Goal: Task Accomplishment & Management: Manage account settings

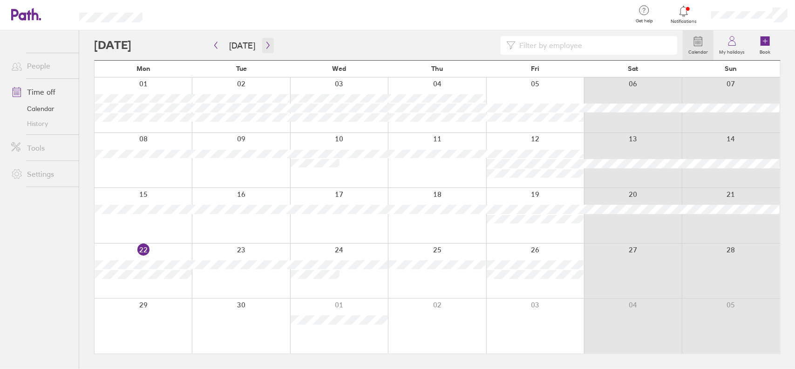
click at [265, 41] on icon "button" at bounding box center [268, 44] width 7 height 7
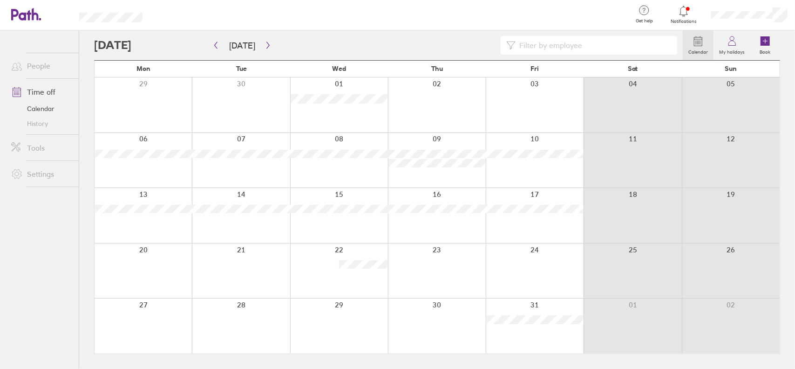
click at [163, 167] on div at bounding box center [143, 160] width 97 height 55
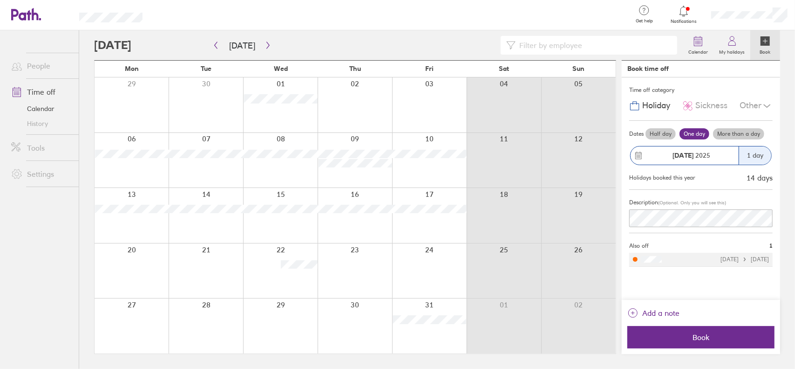
click at [729, 131] on label "More than a day" at bounding box center [738, 133] width 51 height 11
click at [0, 0] on input "More than a day" at bounding box center [0, 0] width 0 height 0
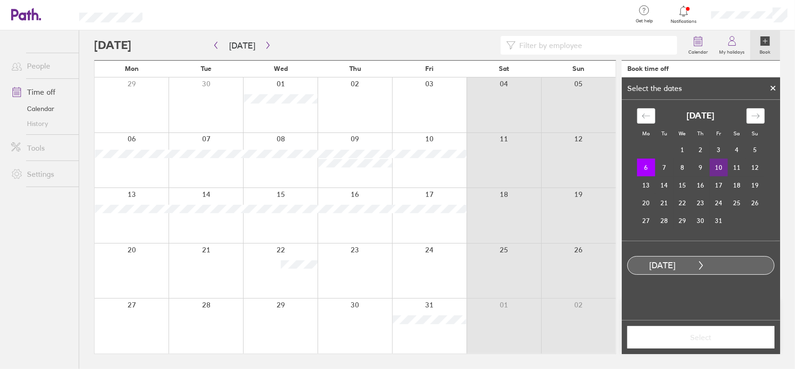
click at [722, 168] on td "10" at bounding box center [719, 167] width 18 height 18
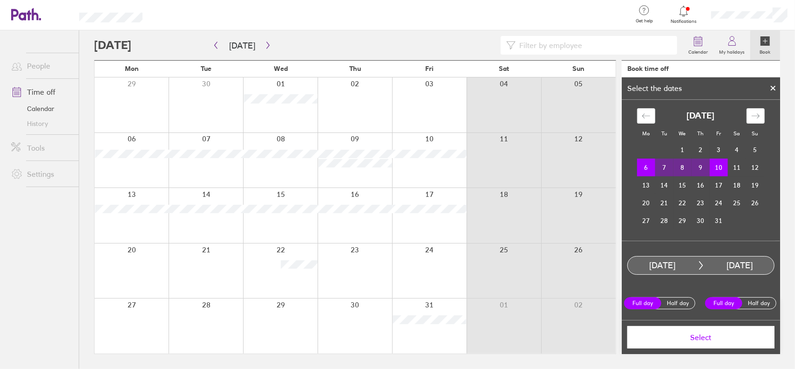
click at [731, 337] on span "Select" at bounding box center [701, 337] width 134 height 8
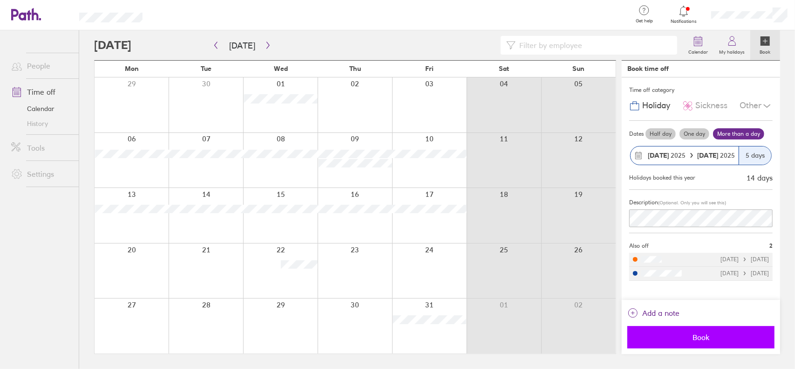
click at [727, 338] on span "Book" at bounding box center [701, 337] width 134 height 8
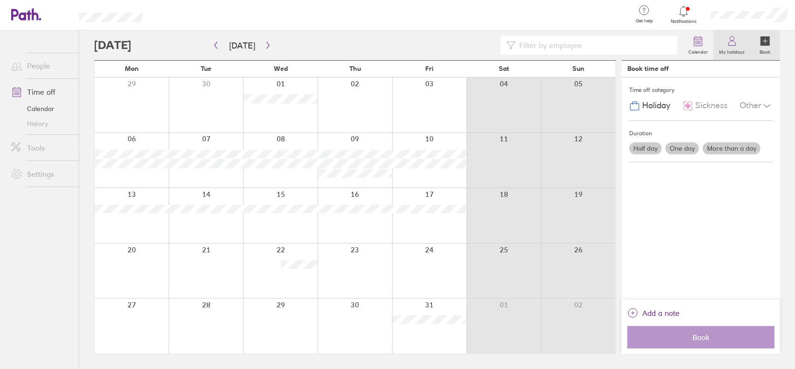
click at [733, 43] on icon at bounding box center [732, 40] width 11 height 11
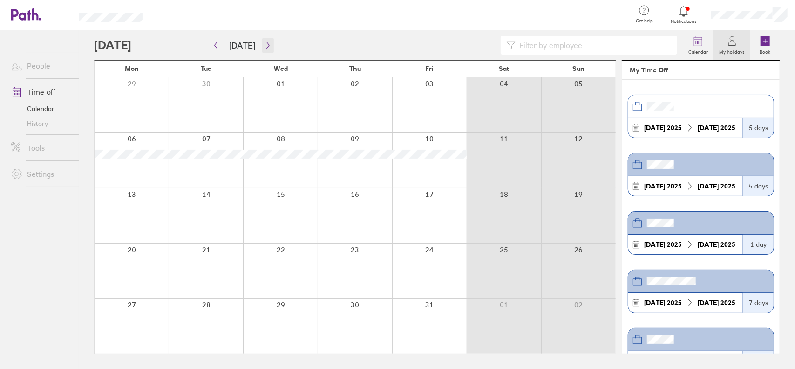
click at [267, 43] on icon "button" at bounding box center [268, 45] width 3 height 7
